Goal: Information Seeking & Learning: Learn about a topic

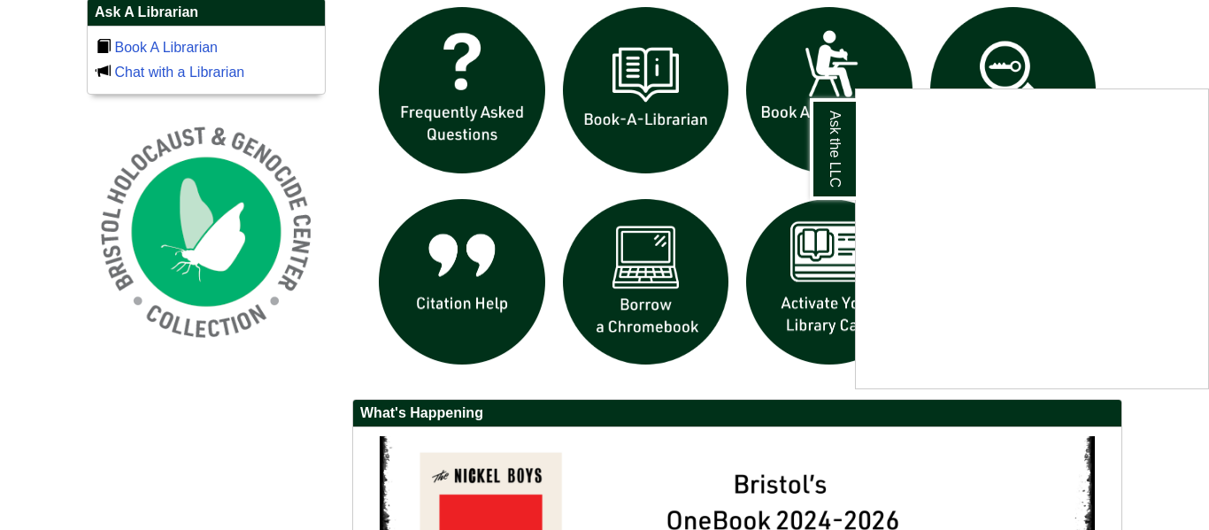
scroll to position [1254, 0]
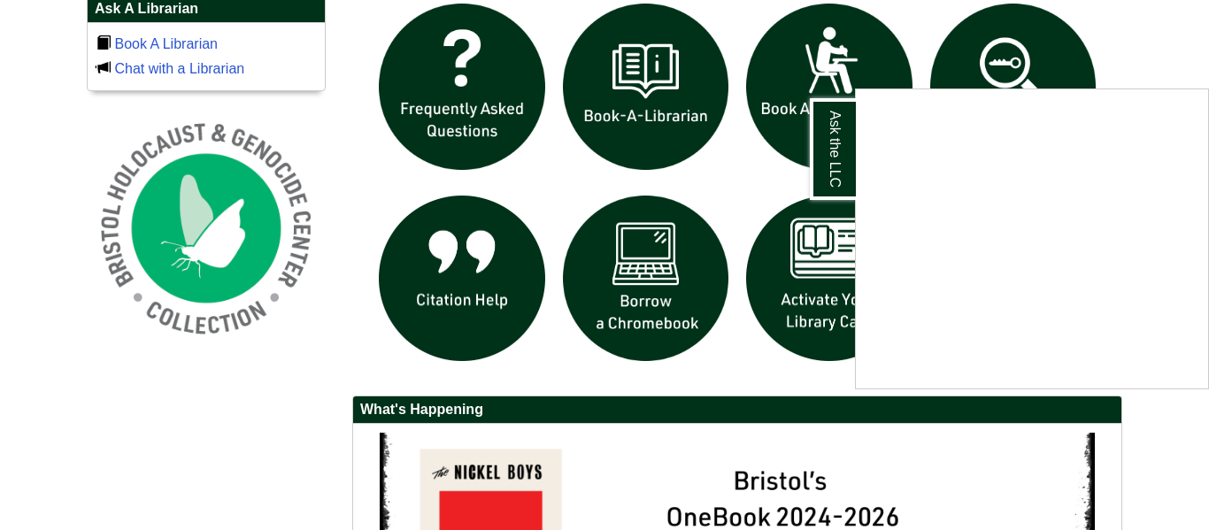
click at [995, 49] on div "Ask the LLC" at bounding box center [604, 265] width 1209 height 530
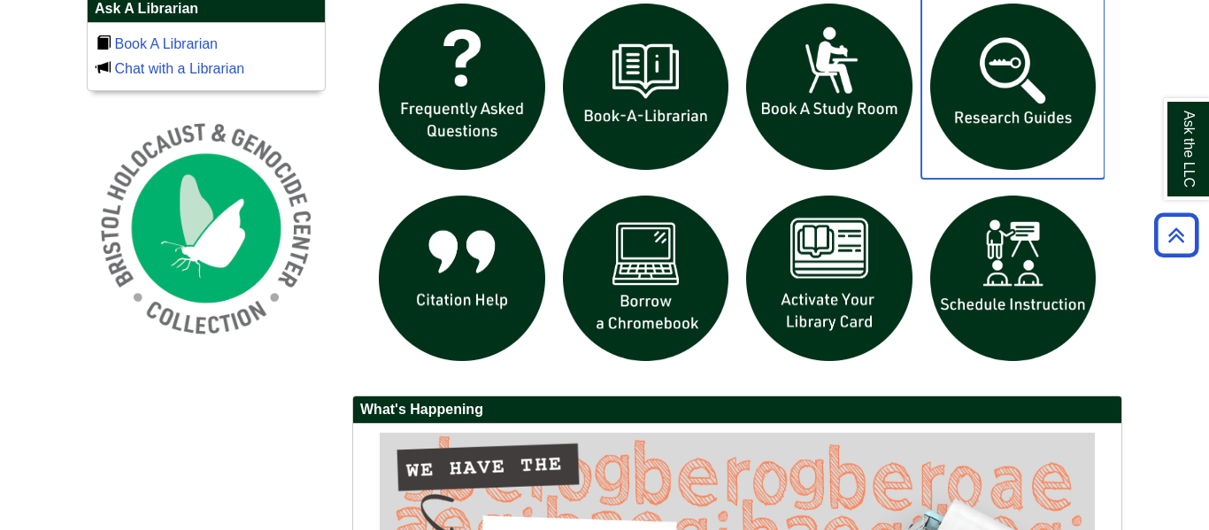
click at [998, 57] on img "slideshow" at bounding box center [1013, 87] width 184 height 184
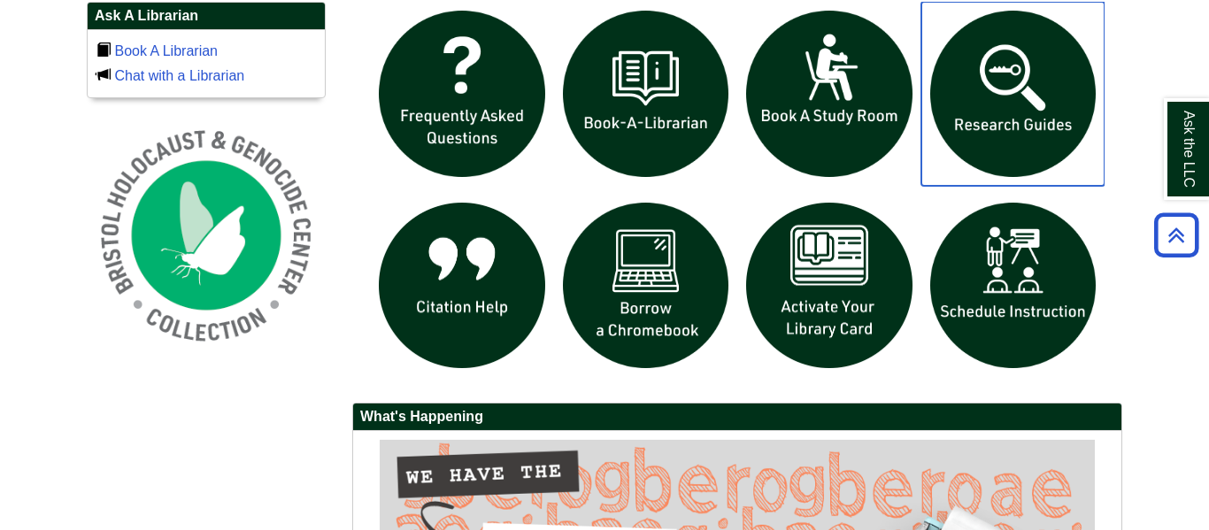
scroll to position [1252, 0]
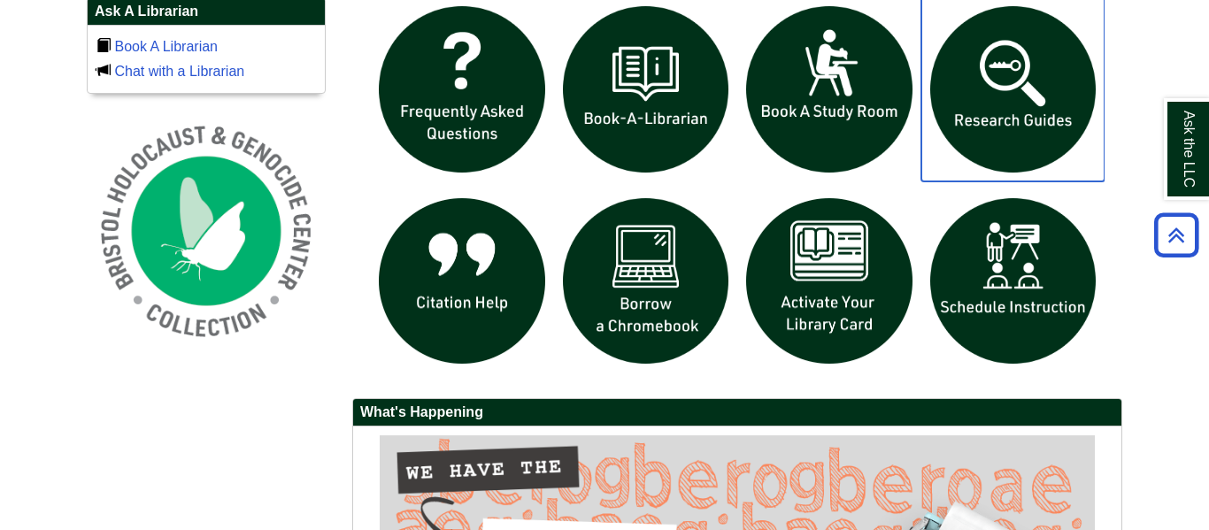
click at [960, 119] on img "slideshow" at bounding box center [1013, 89] width 184 height 184
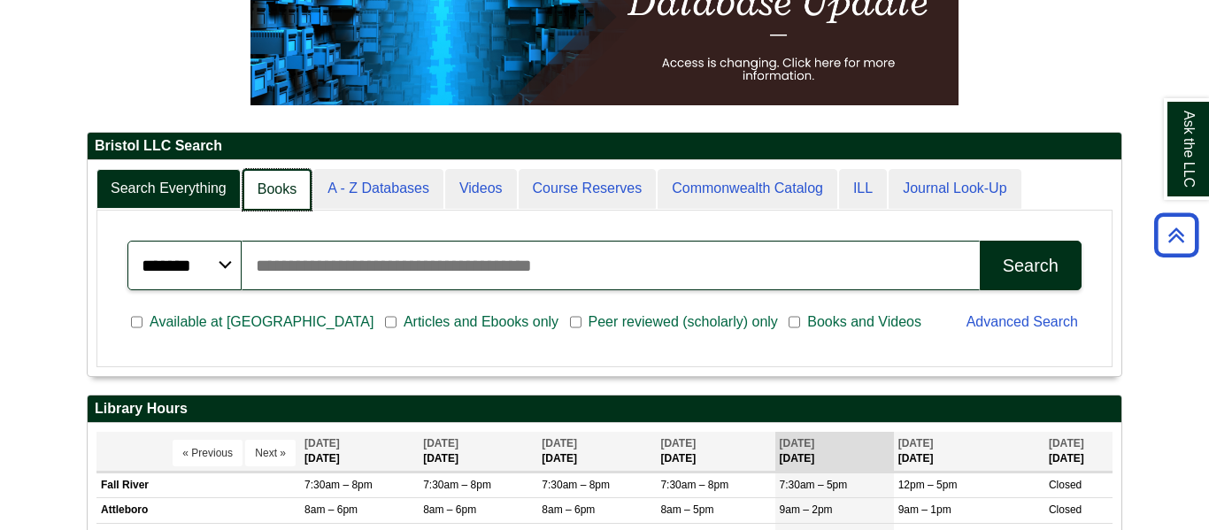
scroll to position [214, 1034]
click at [289, 198] on link "Books" at bounding box center [277, 190] width 69 height 42
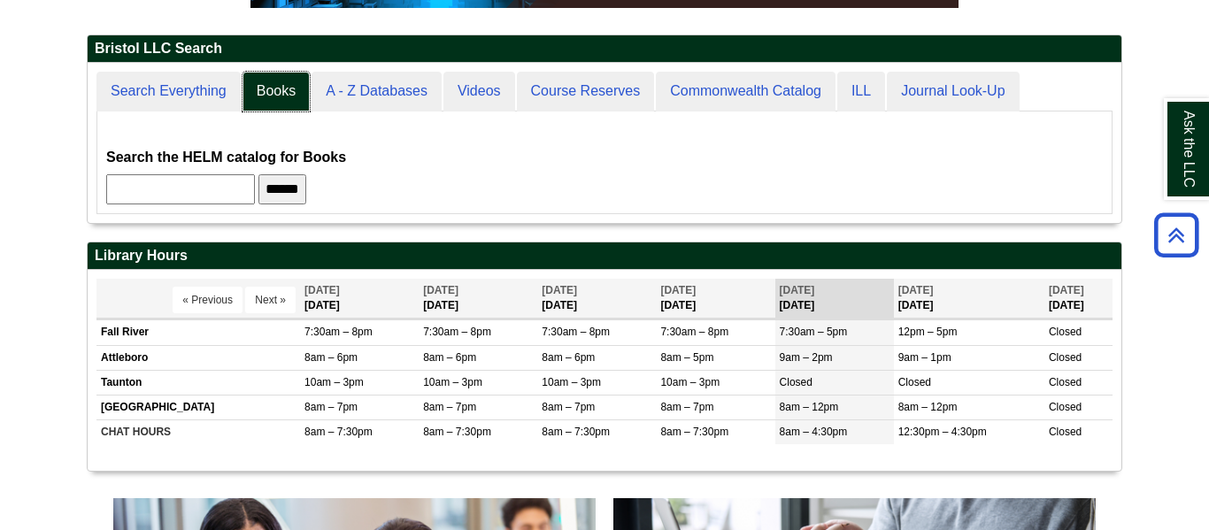
scroll to position [161, 1034]
click at [306, 179] on input "******" at bounding box center [282, 189] width 48 height 30
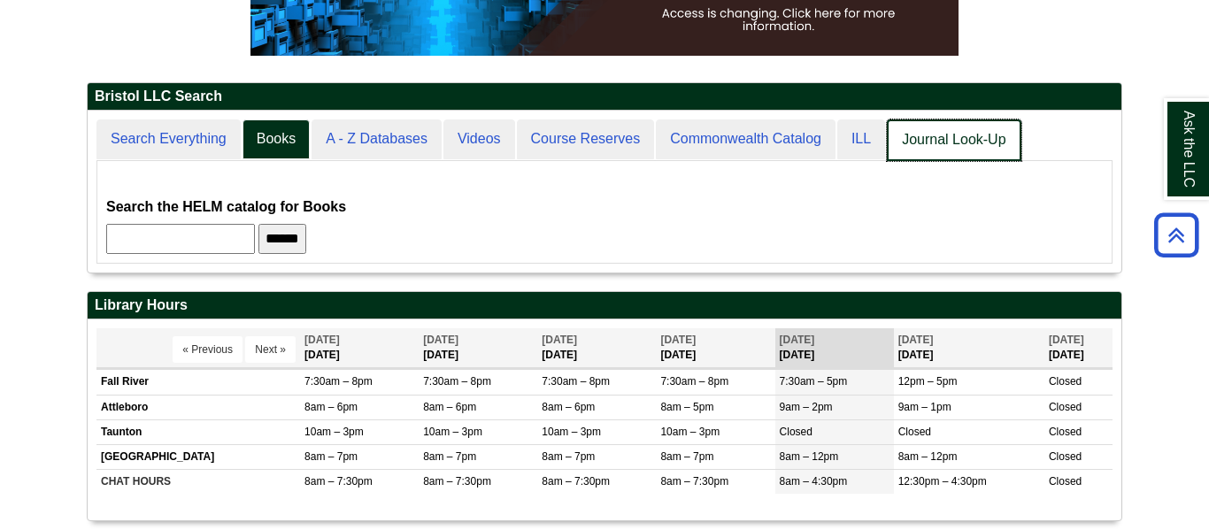
scroll to position [0, 0]
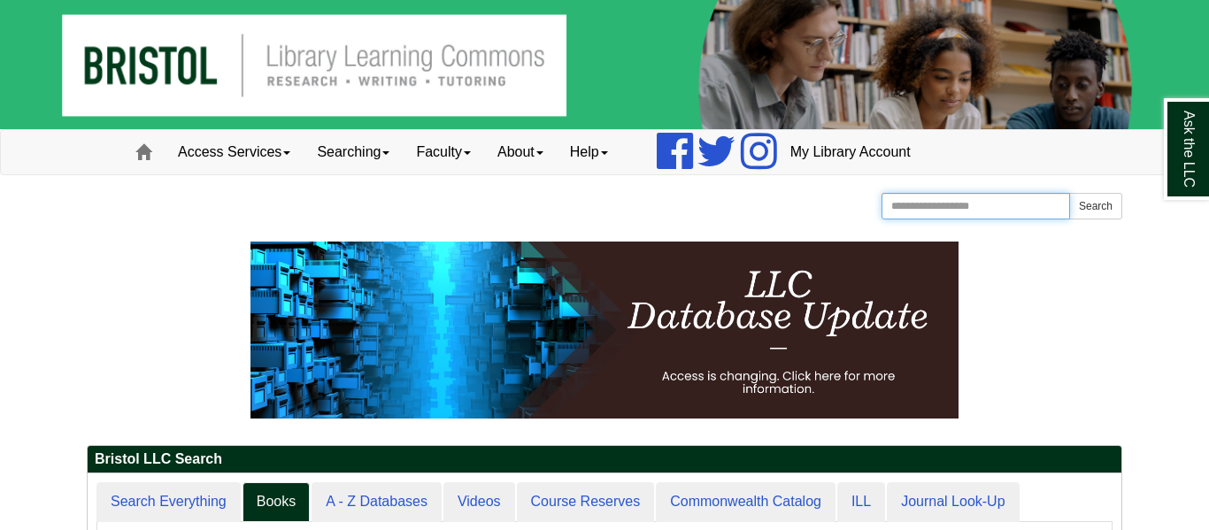
click at [979, 215] on input "Search the Website" at bounding box center [976, 206] width 189 height 27
type input "********"
click at [1069, 193] on button "Search" at bounding box center [1095, 206] width 53 height 27
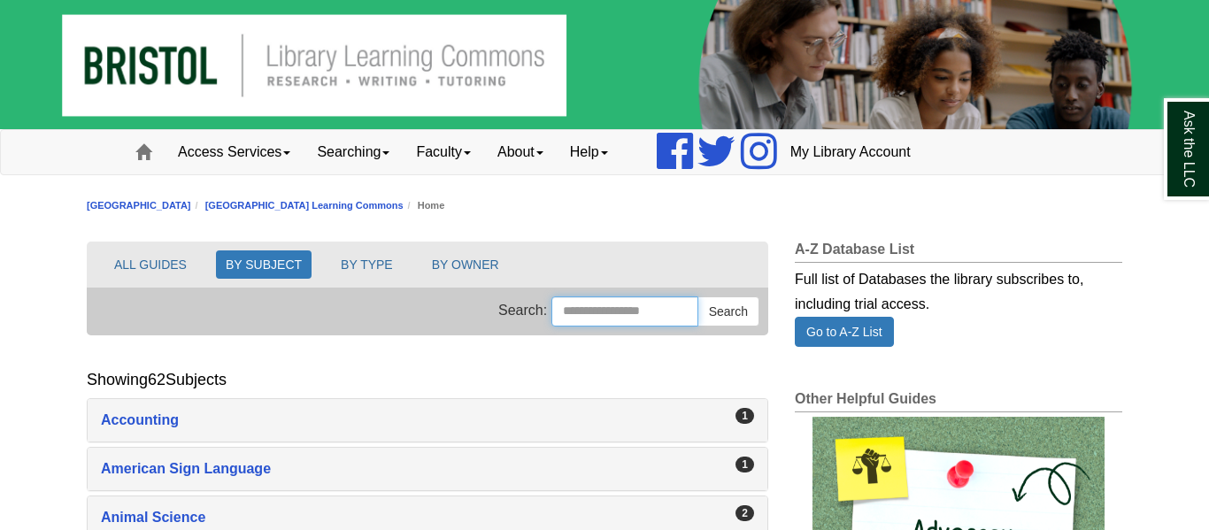
click at [587, 304] on input "Search this Group" at bounding box center [624, 312] width 147 height 30
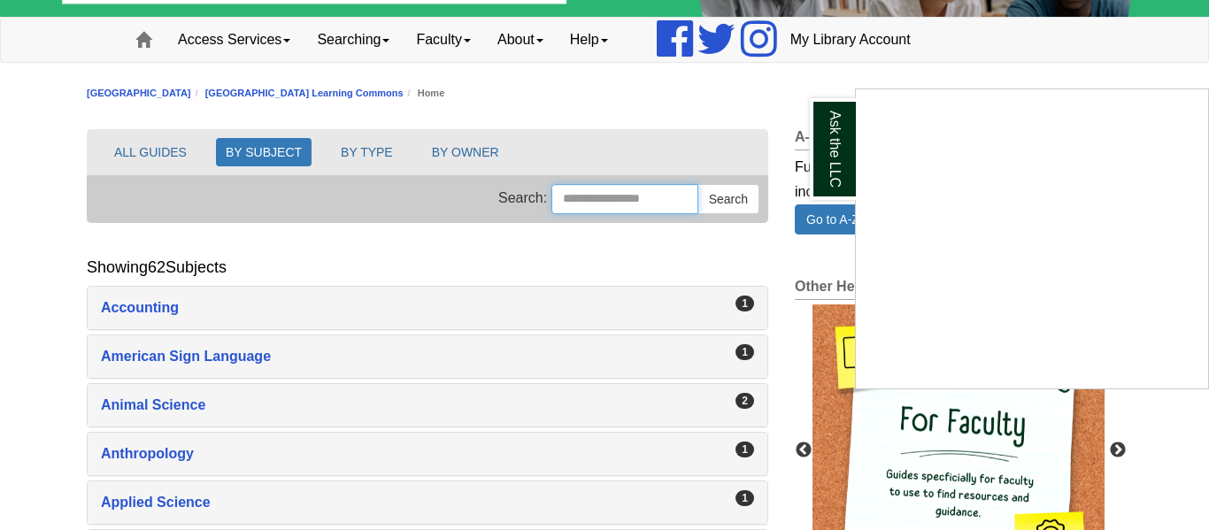
scroll to position [114, 0]
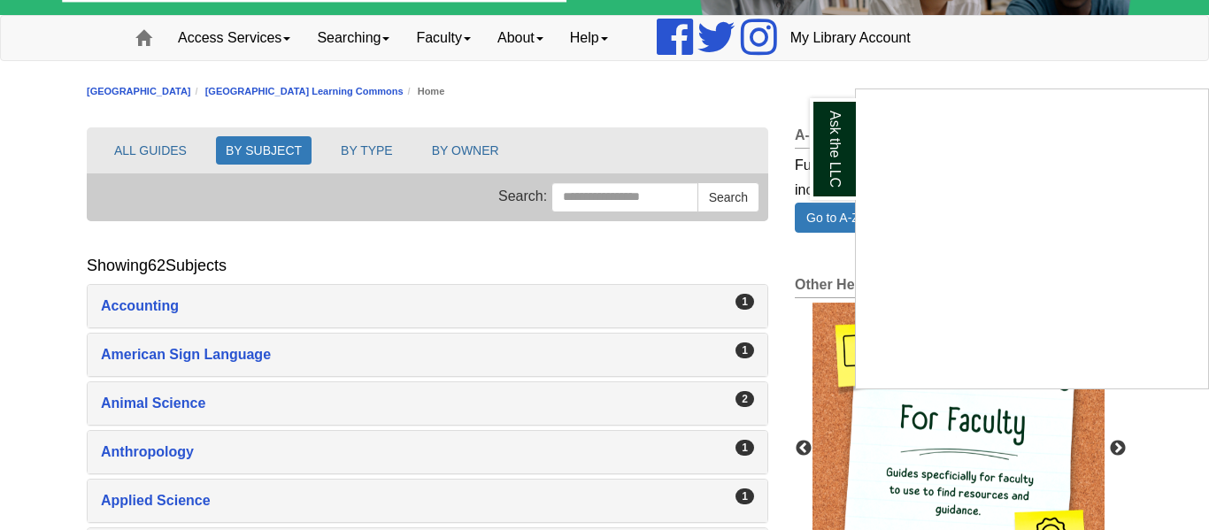
click at [288, 403] on div "Ask the LLC" at bounding box center [604, 265] width 1209 height 530
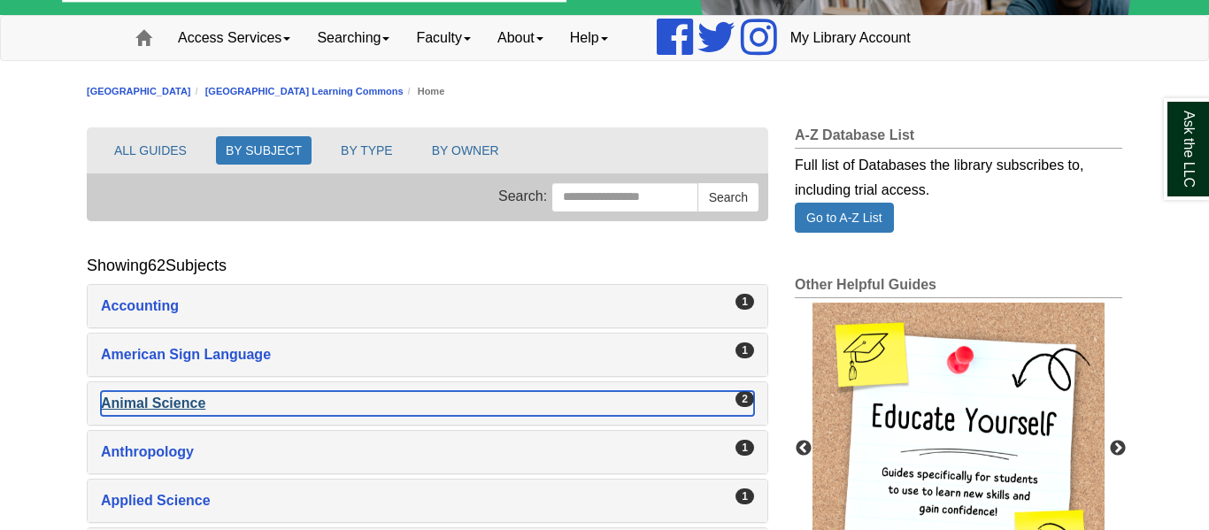
click at [194, 407] on div "Animal Science , 2 guides" at bounding box center [427, 403] width 653 height 25
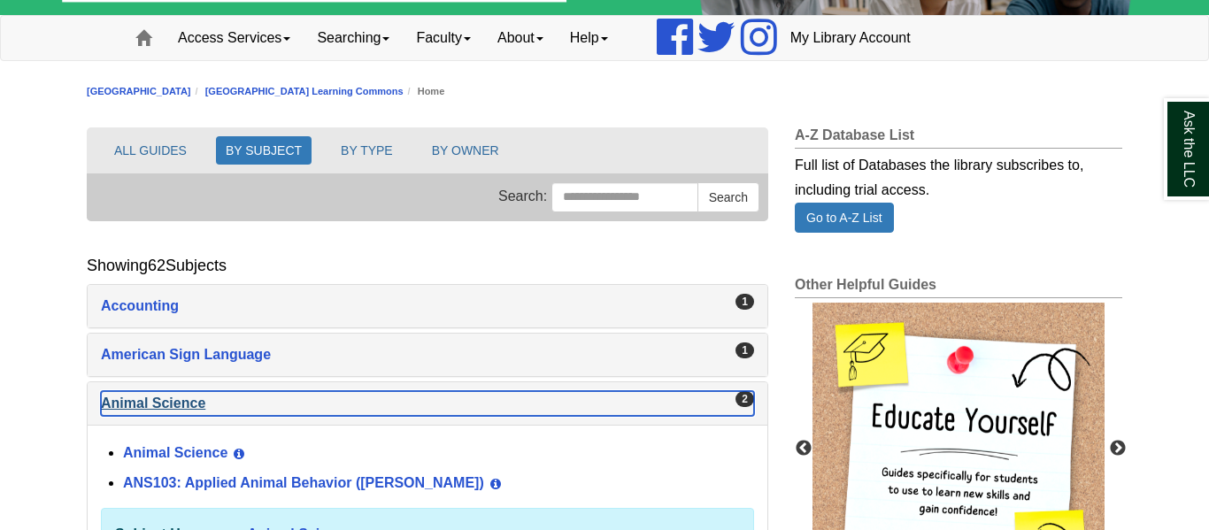
scroll to position [163, 0]
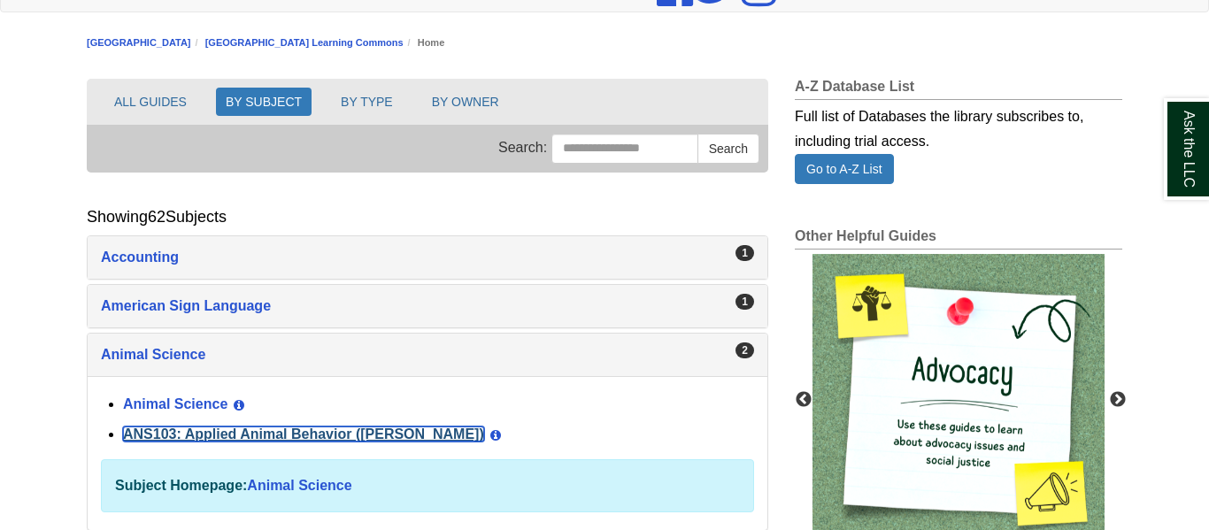
click at [211, 434] on link "ANS103: Applied Animal Behavior (Winokur)" at bounding box center [303, 434] width 361 height 15
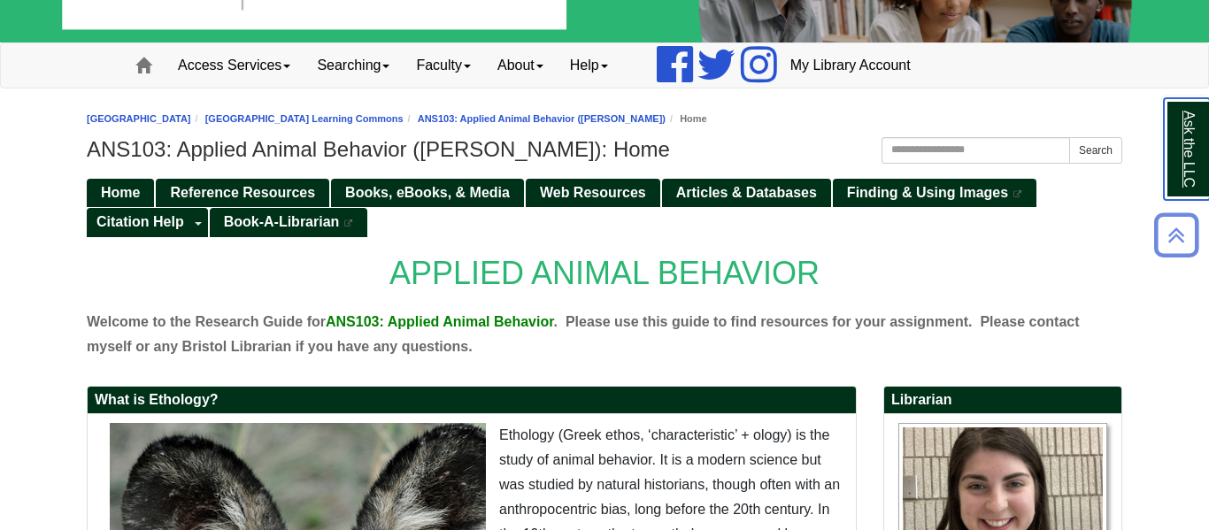
scroll to position [83, 0]
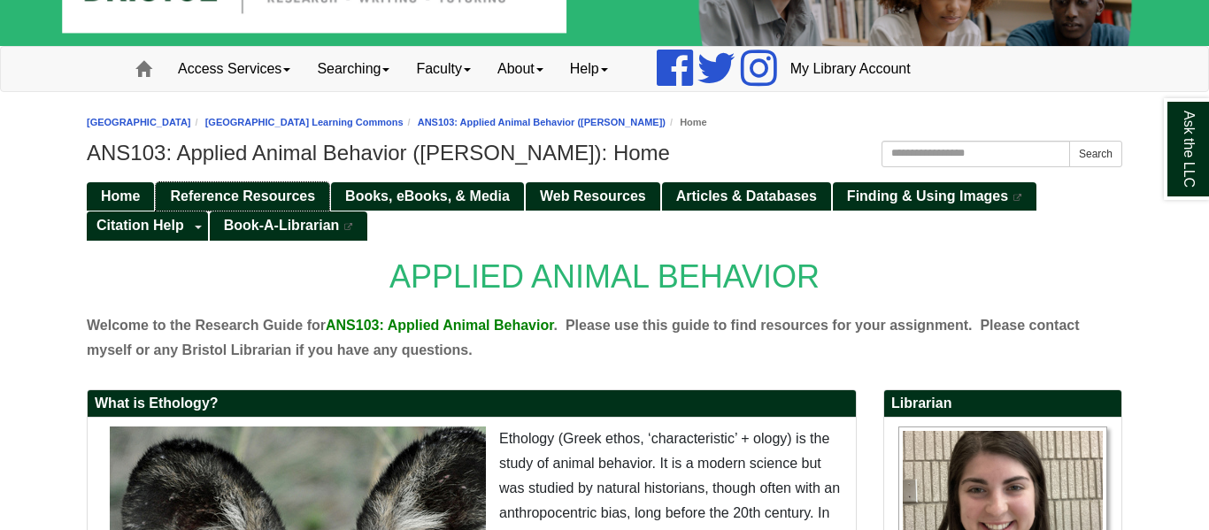
click at [256, 190] on span "Reference Resources" at bounding box center [242, 196] width 145 height 15
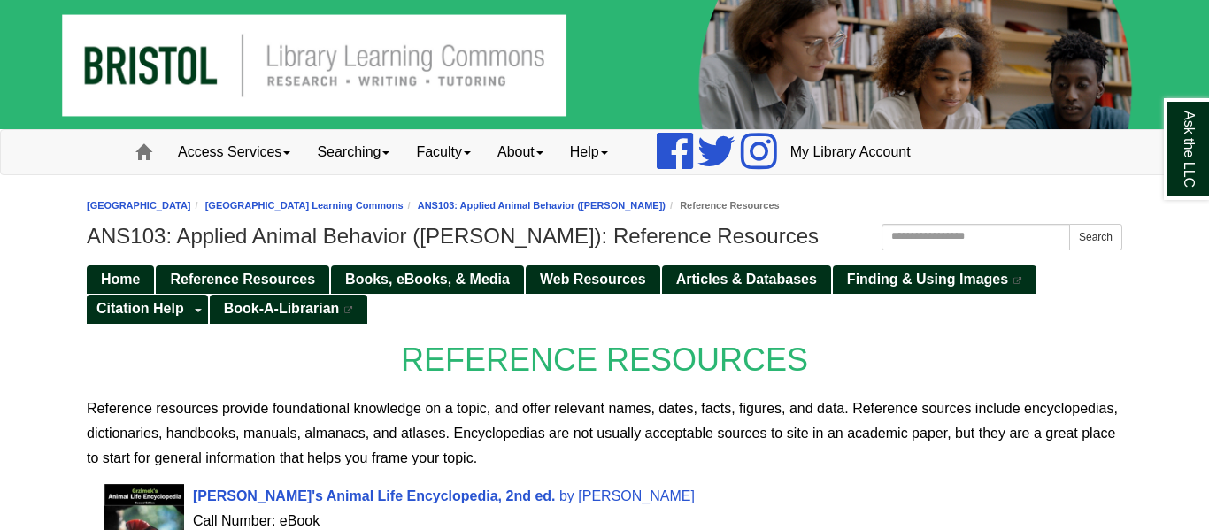
click at [338, 174] on nav "Toggle navigation Home Access Services Access Services Policies Chromebooks Spe…" at bounding box center [604, 152] width 1209 height 46
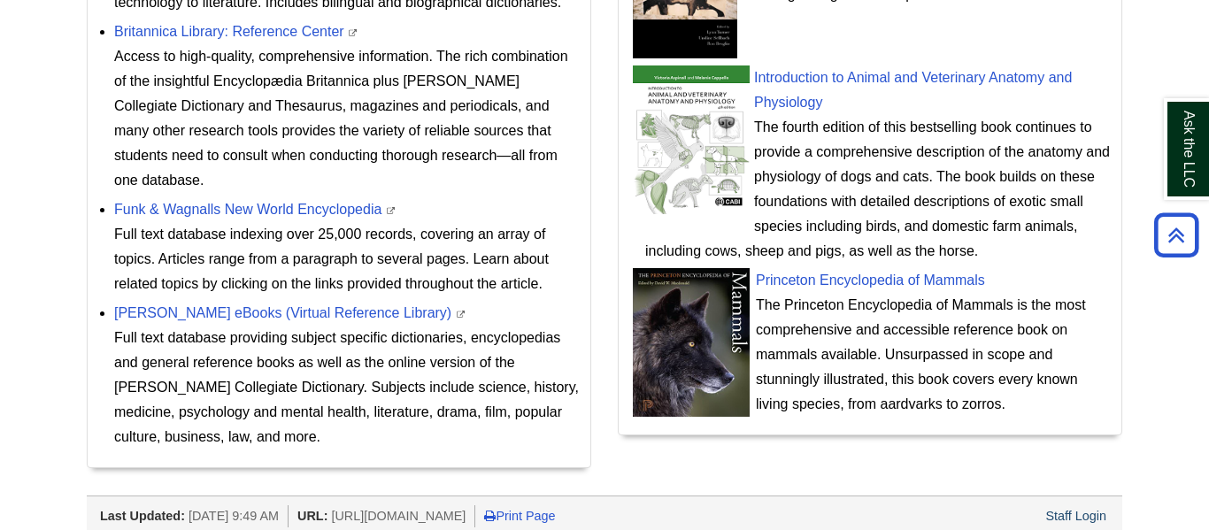
scroll to position [995, 0]
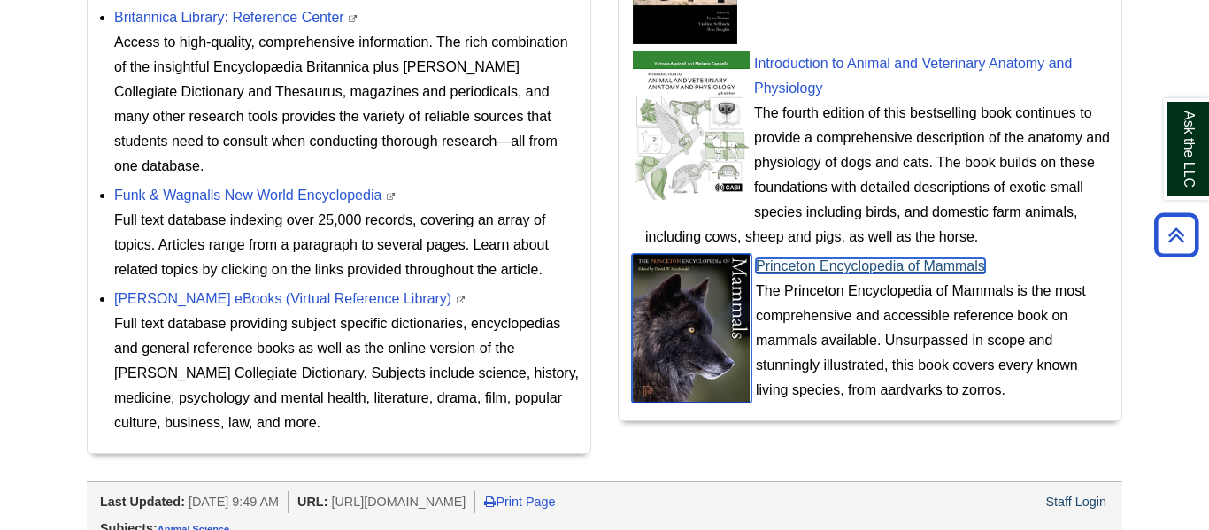
click at [798, 267] on link "Princeton Encyclopedia of Mammals" at bounding box center [870, 265] width 229 height 15
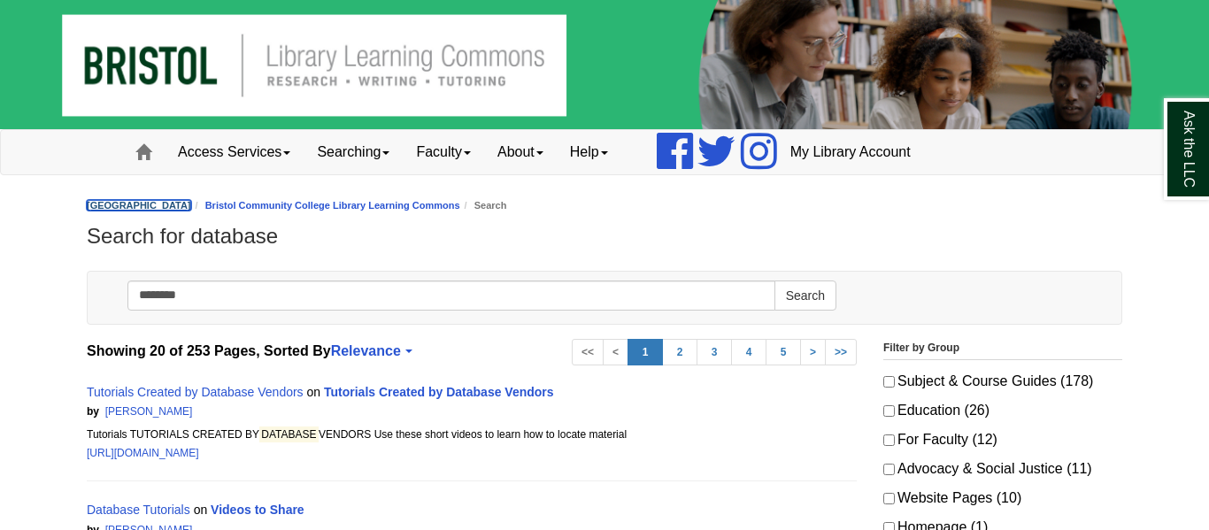
click at [189, 200] on link "[GEOGRAPHIC_DATA]" at bounding box center [139, 205] width 104 height 11
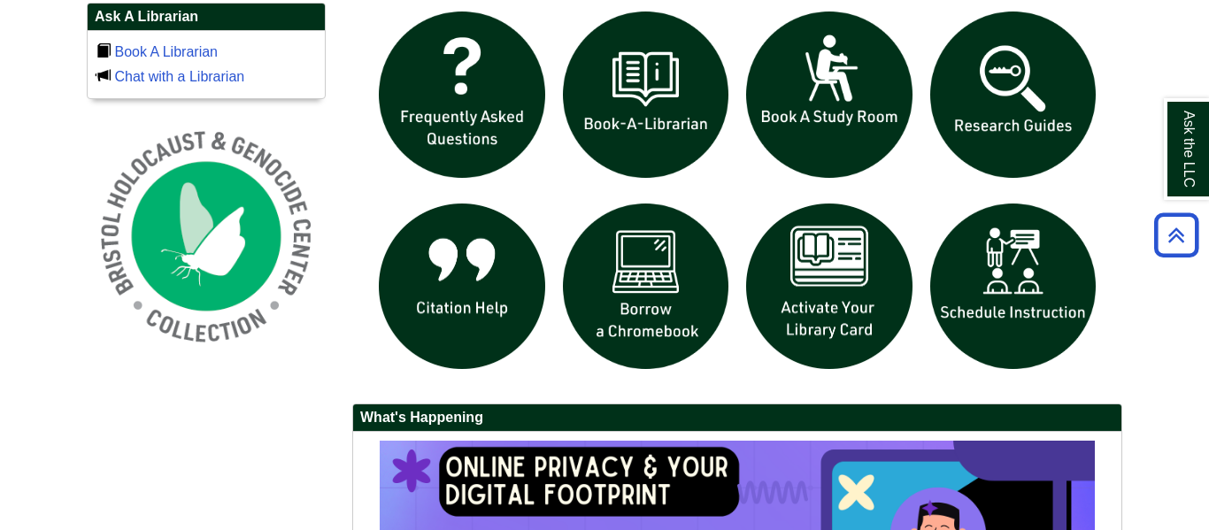
scroll to position [1245, 0]
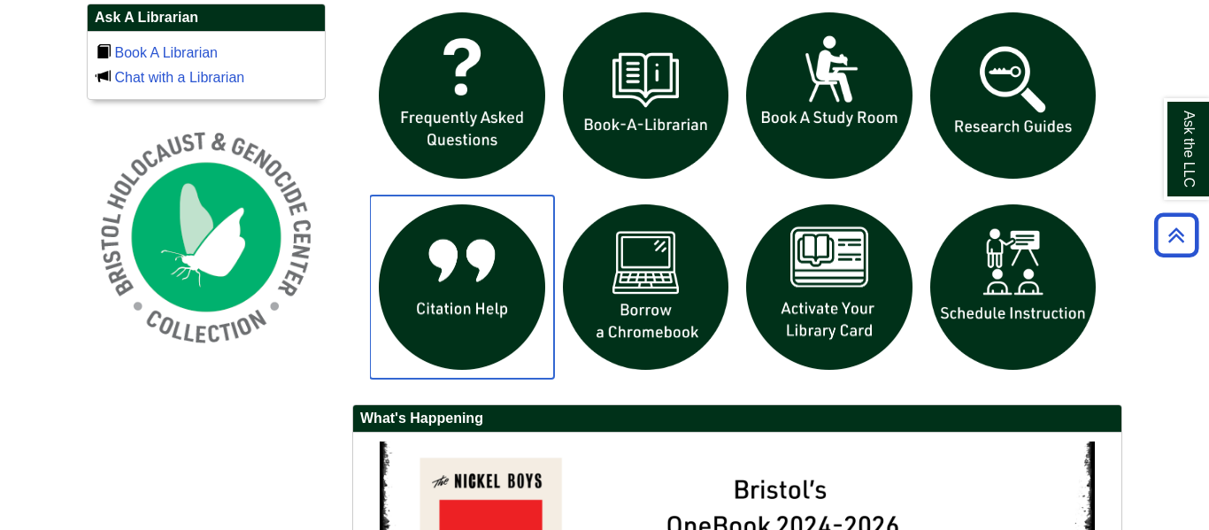
click at [491, 235] on img "slideshow" at bounding box center [462, 288] width 184 height 184
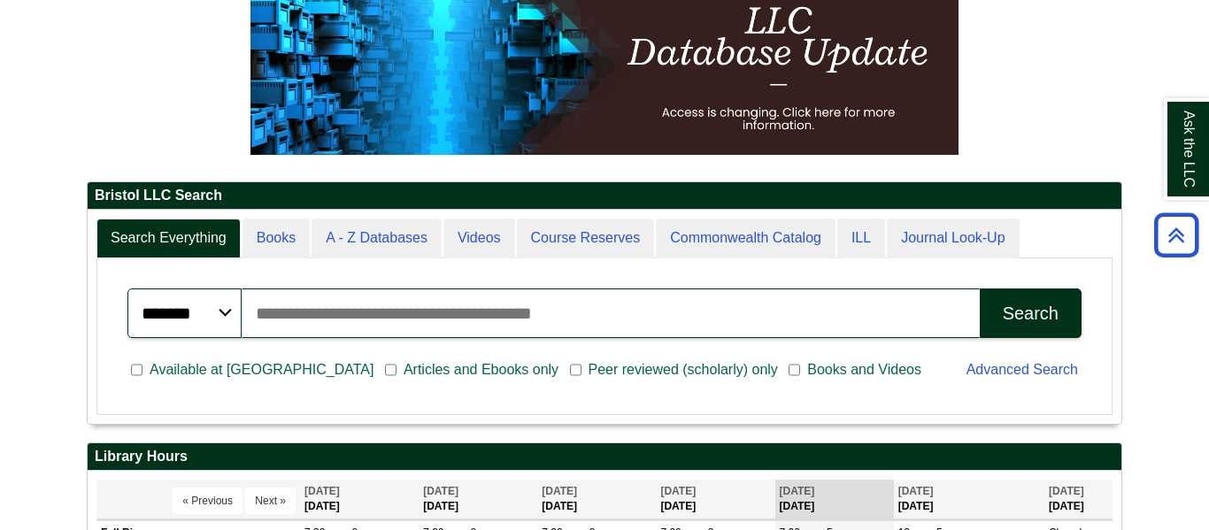
scroll to position [212, 1034]
click at [441, 328] on input "Search articles, books, journals & more" at bounding box center [611, 314] width 738 height 50
click at [491, 293] on input "Search articles, books, journals & more" at bounding box center [611, 314] width 738 height 50
click at [980, 289] on button "Search" at bounding box center [1031, 314] width 102 height 50
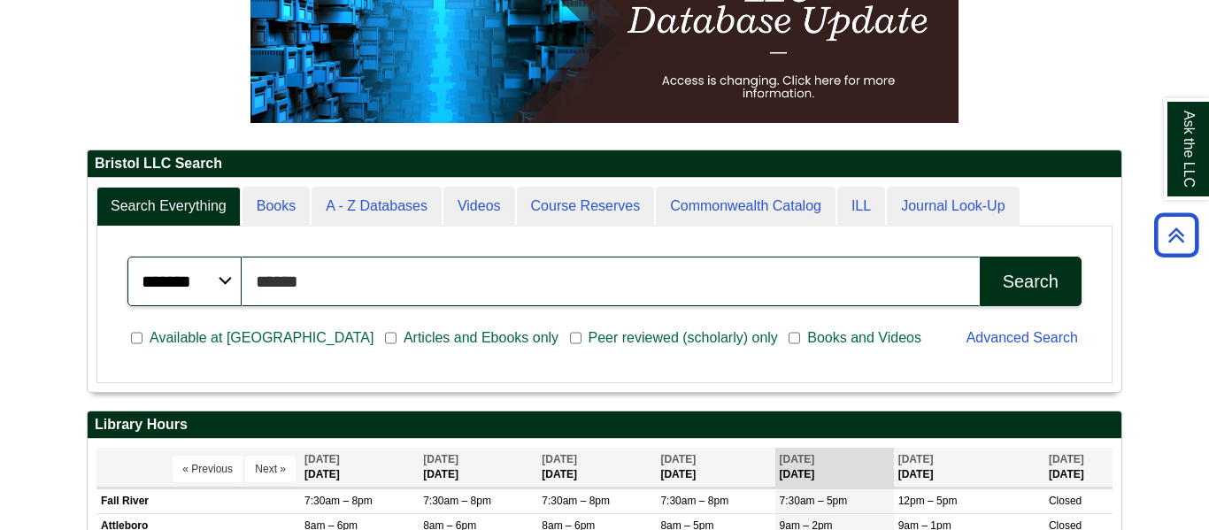
click at [335, 277] on input "******" at bounding box center [611, 282] width 738 height 50
type input "***"
click at [980, 257] on button "Search" at bounding box center [1031, 282] width 102 height 50
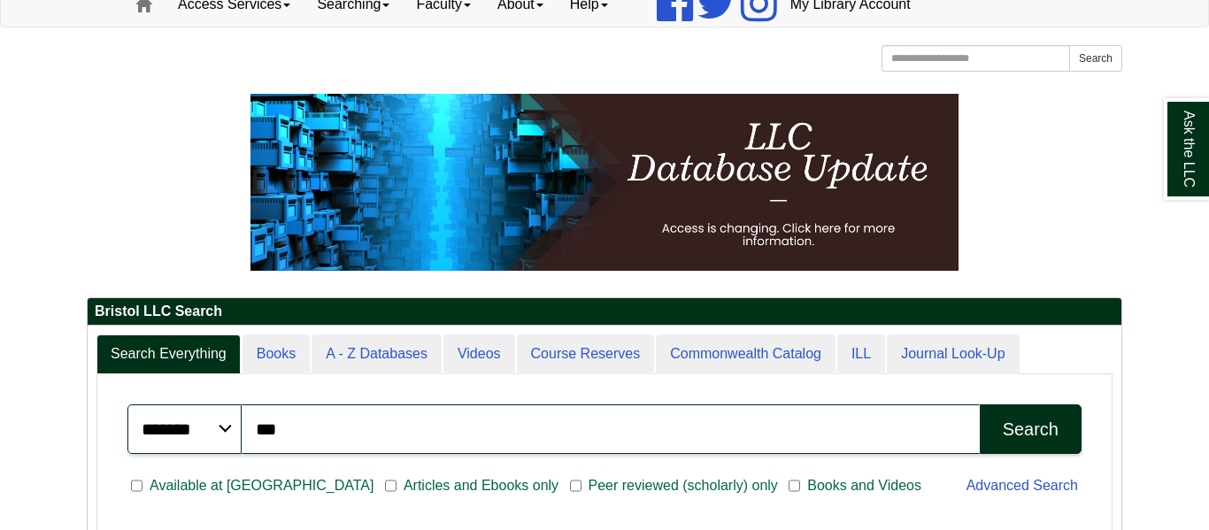
scroll to position [0, 0]
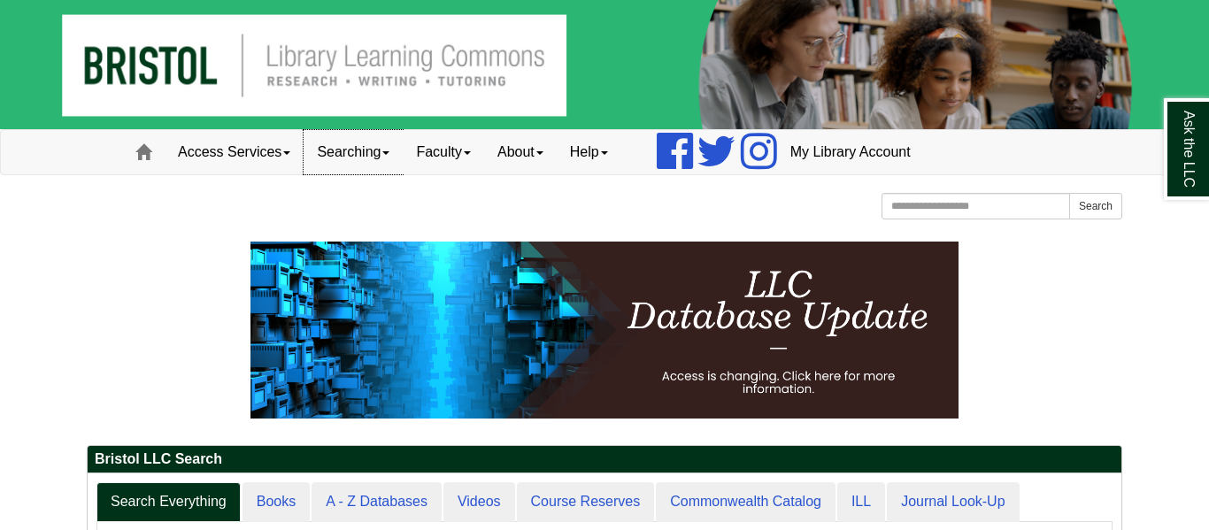
click at [397, 161] on link "Searching" at bounding box center [353, 152] width 99 height 44
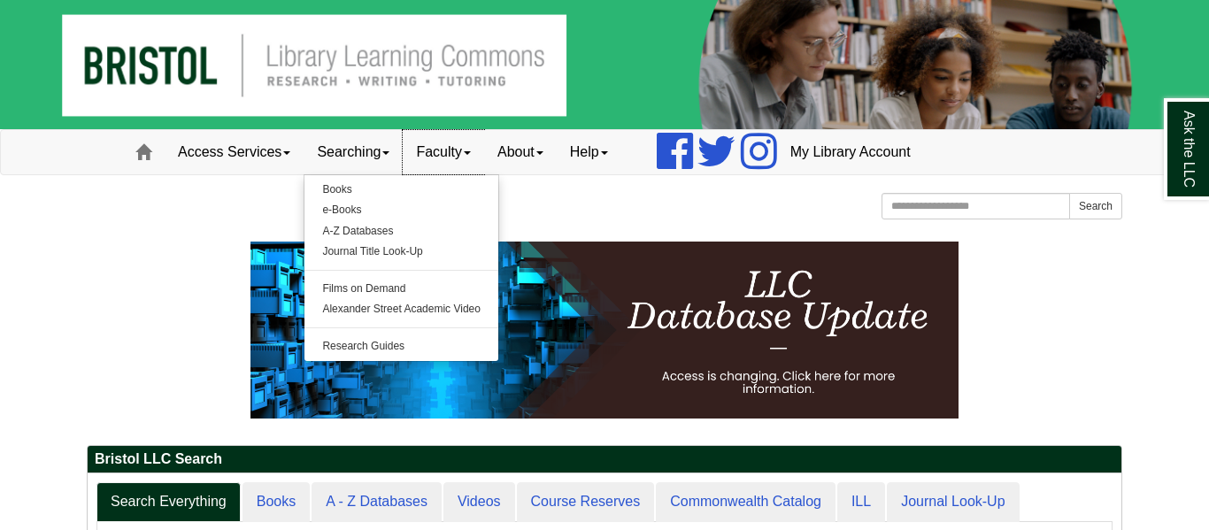
click at [482, 159] on link "Faculty" at bounding box center [443, 152] width 81 height 44
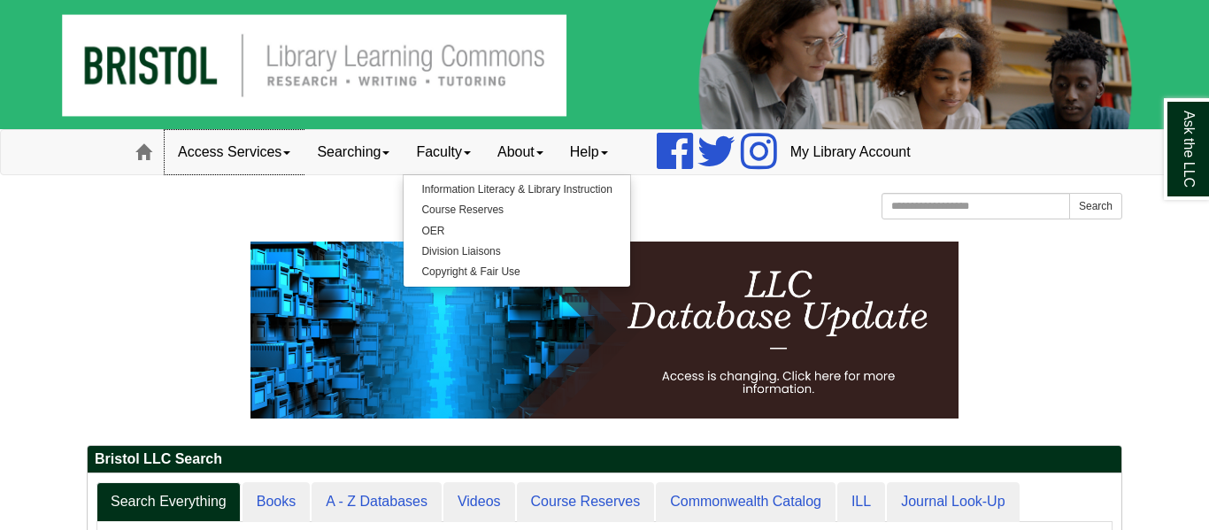
click at [287, 152] on span at bounding box center [286, 153] width 7 height 4
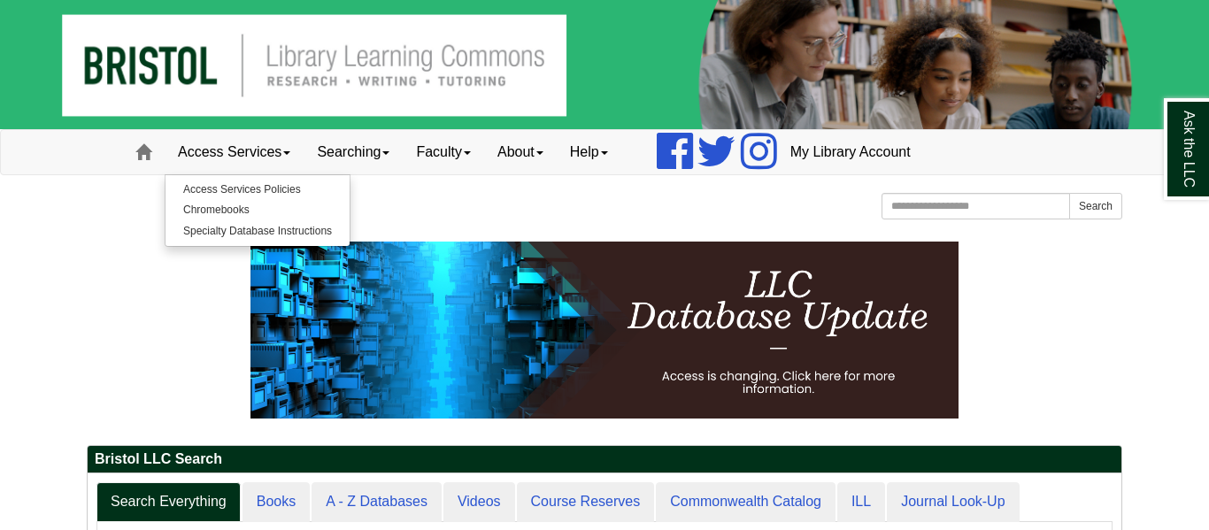
click at [725, 210] on div "Bristol Community College Bristol Community College Library Learning Commons Ho…" at bounding box center [605, 208] width 1036 height 31
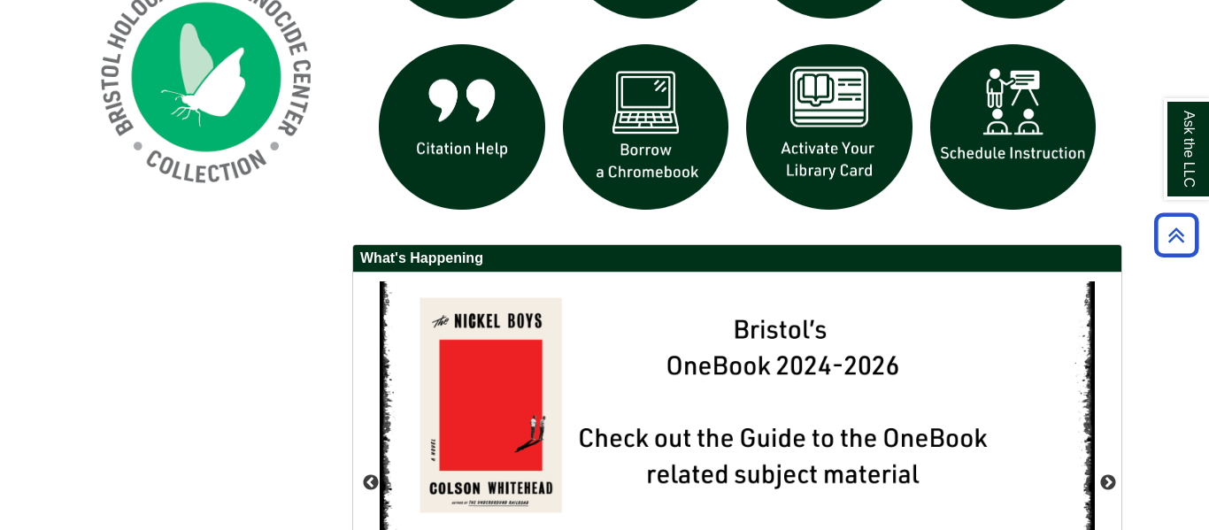
scroll to position [1683, 0]
